Goal: Check status: Check status

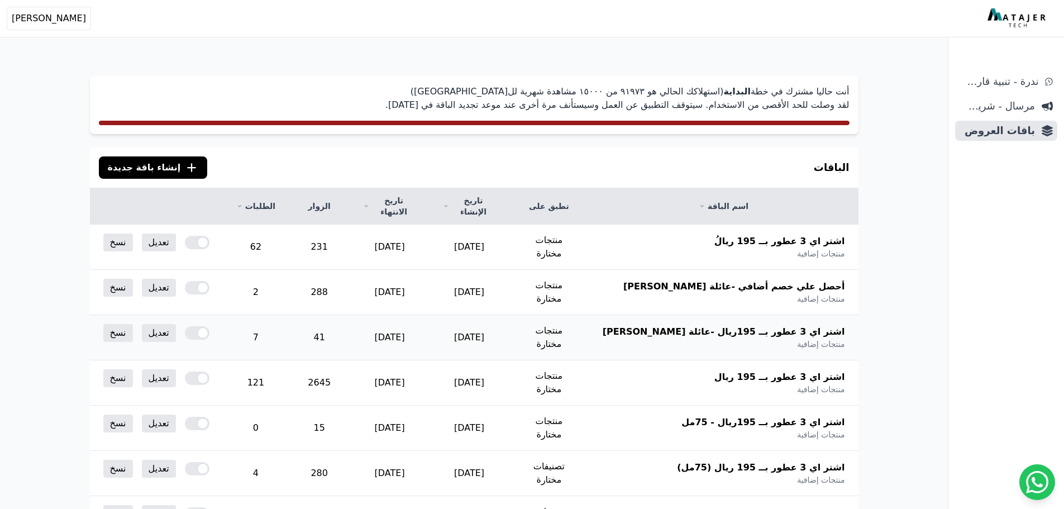
click at [288, 324] on td "7" at bounding box center [256, 337] width 66 height 45
click at [321, 324] on td "41" at bounding box center [319, 337] width 61 height 45
click at [498, 236] on td "[DATE]" at bounding box center [468, 246] width 79 height 45
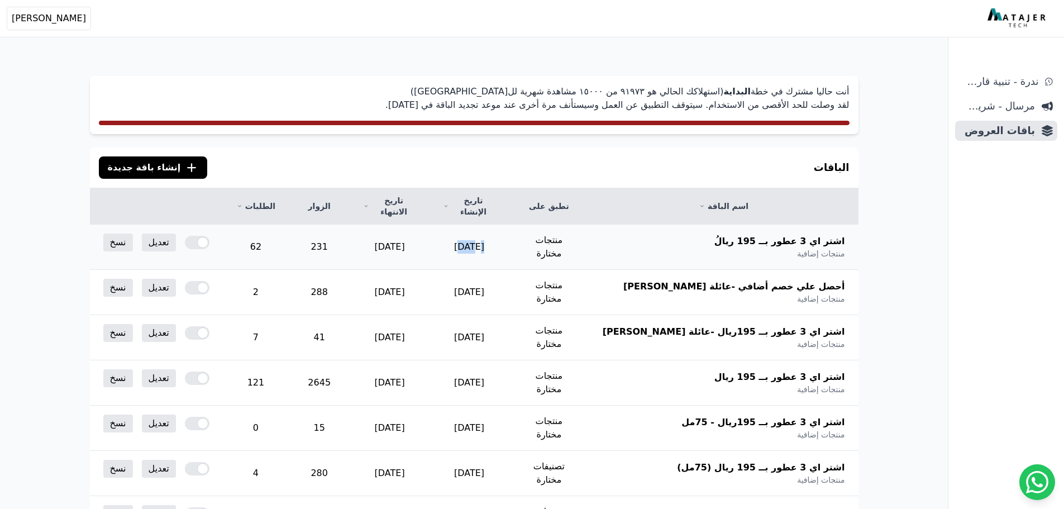
click at [498, 236] on td "[DATE]" at bounding box center [468, 246] width 79 height 45
click at [490, 270] on td "[DATE]" at bounding box center [468, 292] width 79 height 45
